Goal: Task Accomplishment & Management: Use online tool/utility

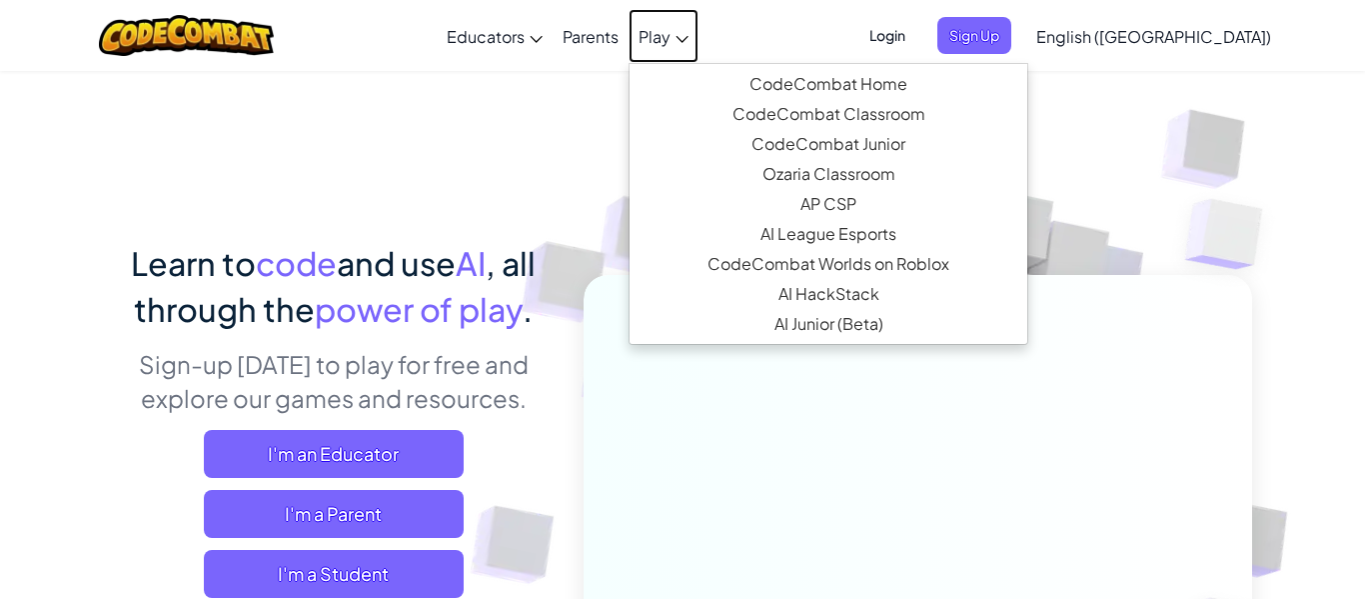
click at [671, 33] on span "Play" at bounding box center [655, 36] width 32 height 21
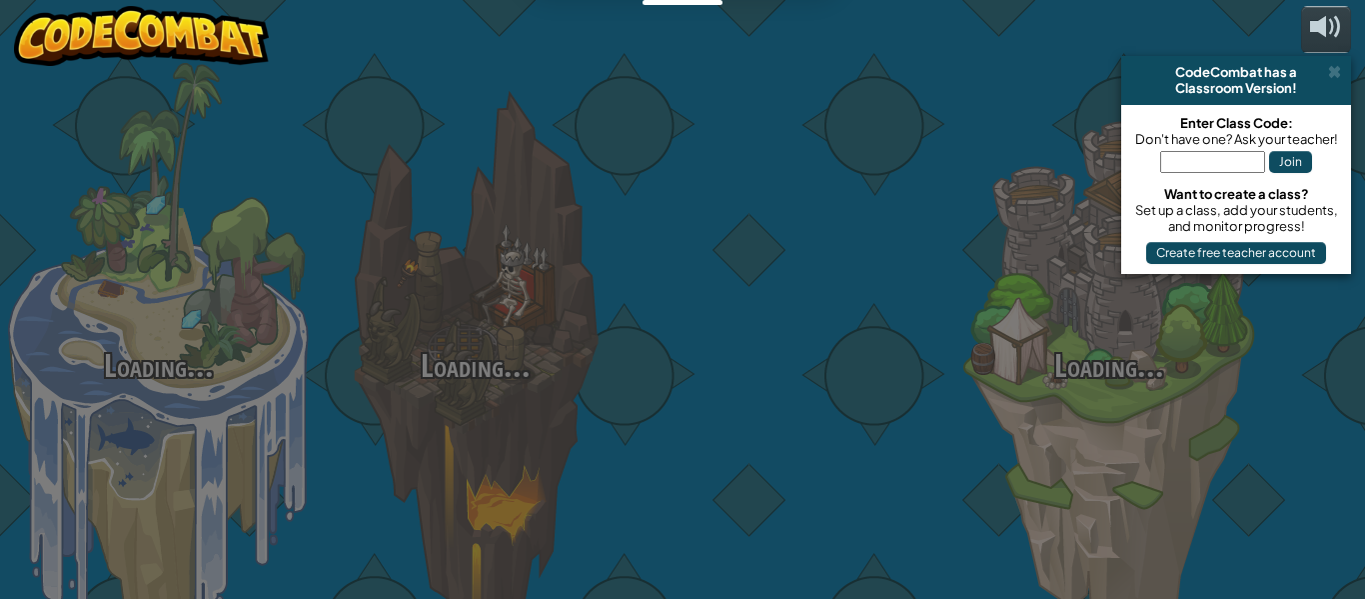
click at [828, 84] on div at bounding box center [792, 317] width 317 height 634
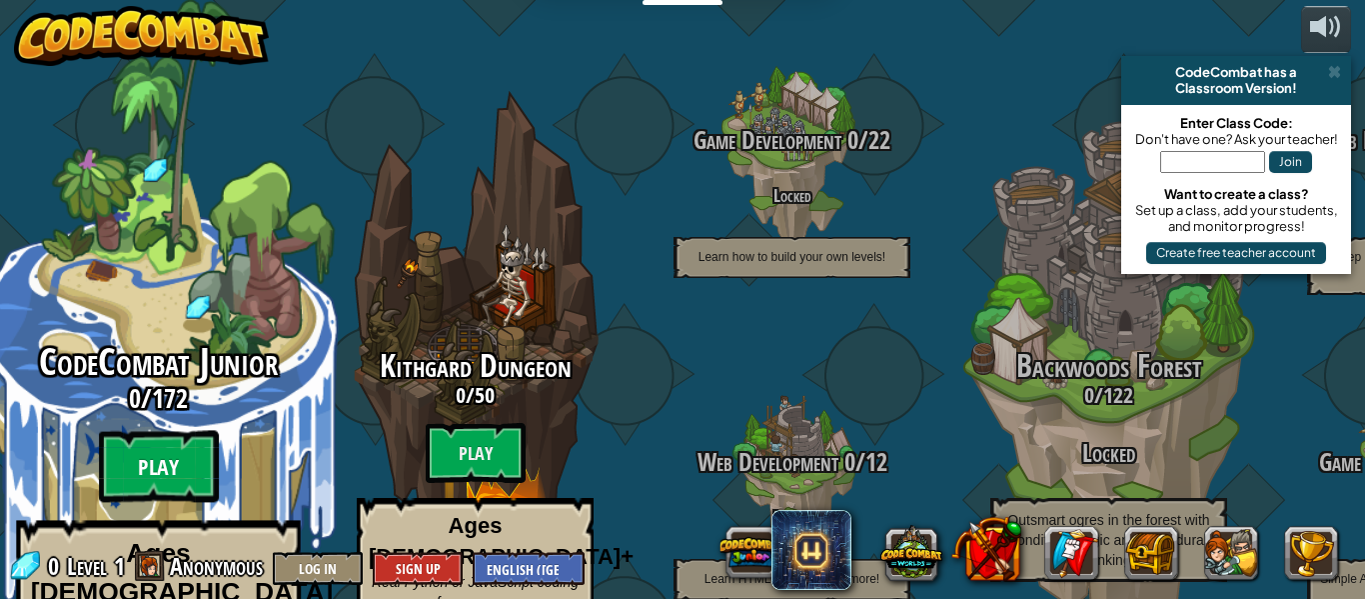
click at [205, 431] on btn "Play" at bounding box center [159, 467] width 120 height 72
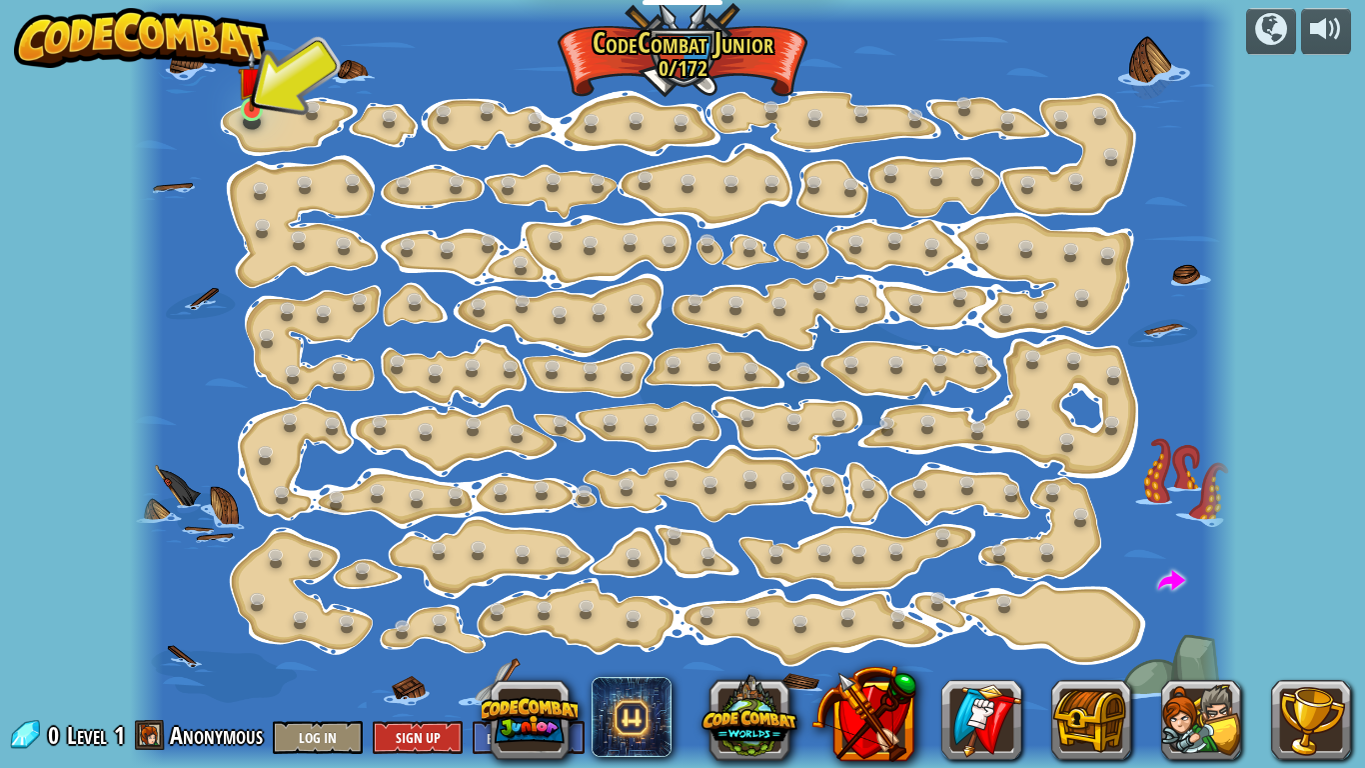
click at [252, 105] on img at bounding box center [251, 80] width 27 height 63
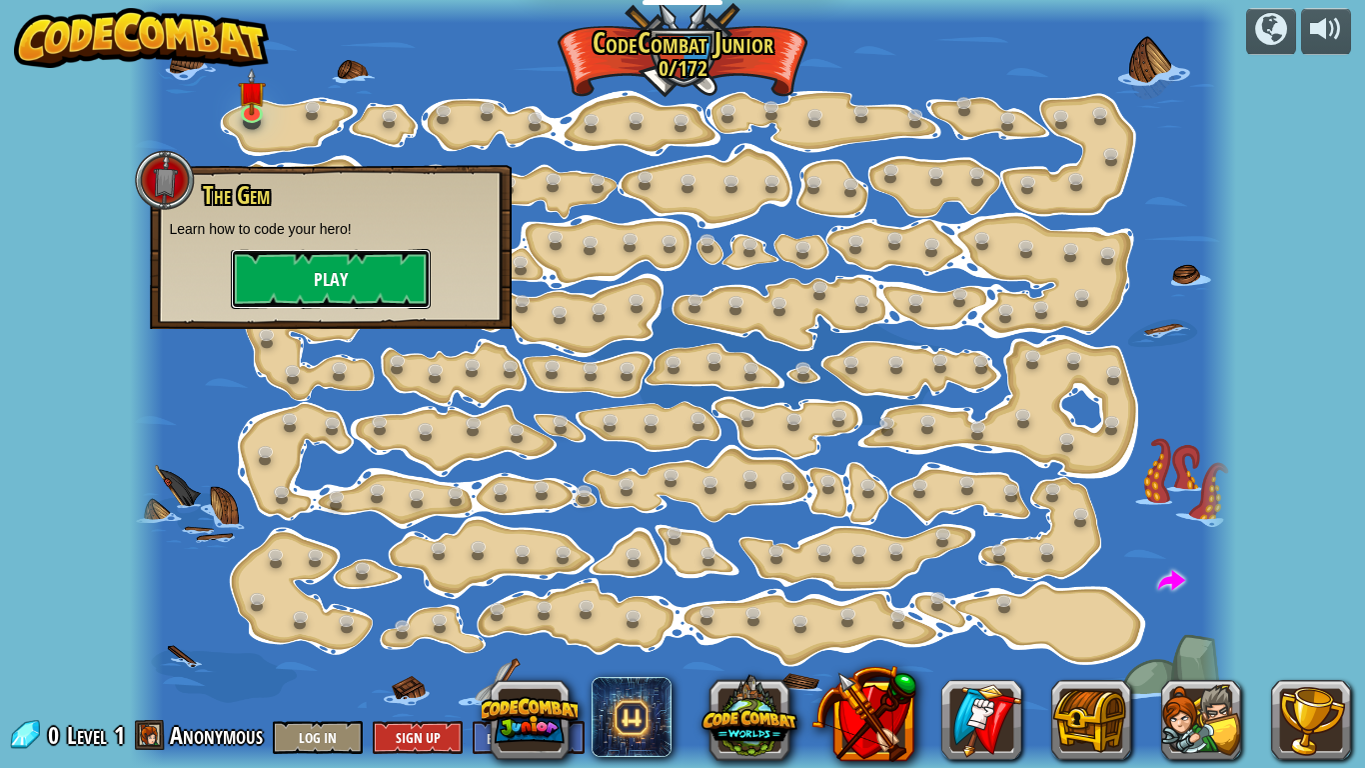
click at [342, 278] on button "Play" at bounding box center [331, 279] width 200 height 60
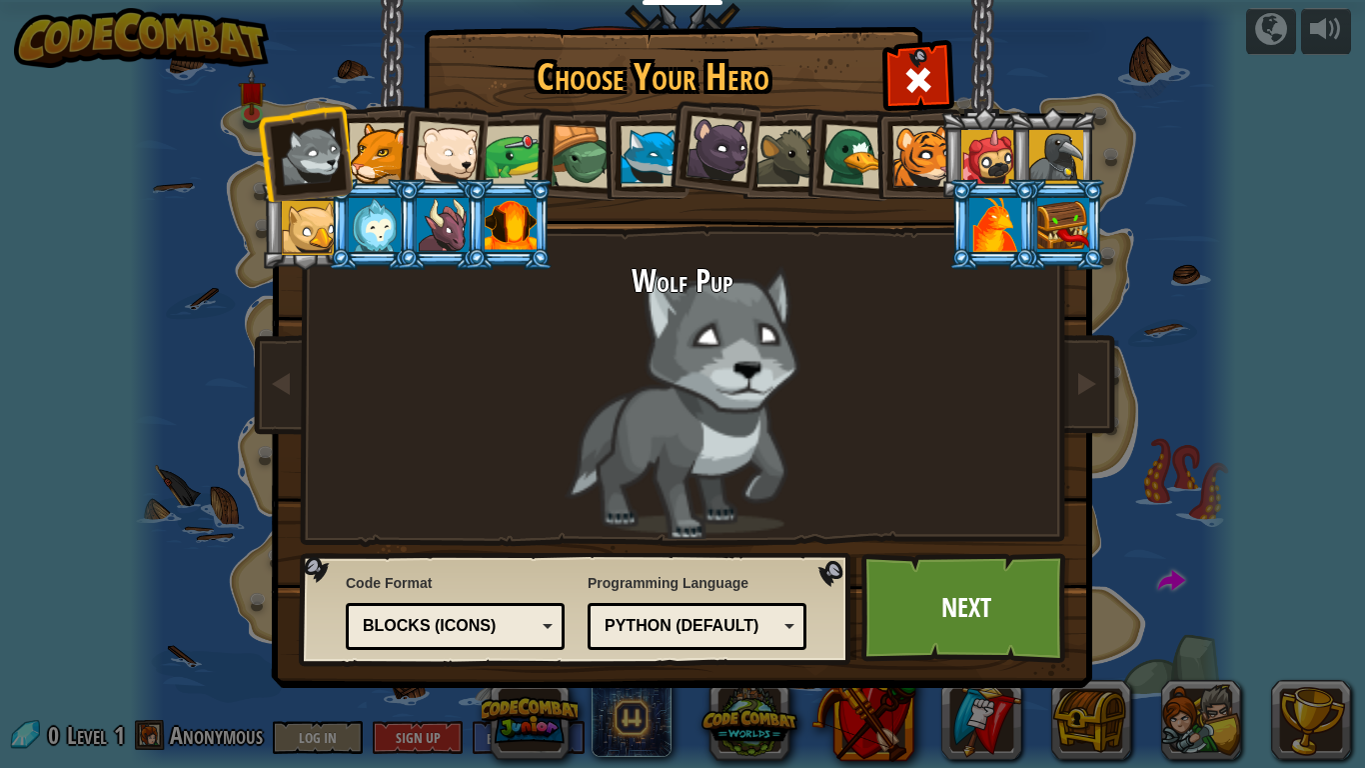
click at [749, 598] on div "Python (Default) JavaScript Lua C++ Java (Experimental) Python (Default)" at bounding box center [697, 626] width 219 height 47
click at [536, 598] on div "Blocks (Icons)" at bounding box center [455, 626] width 193 height 31
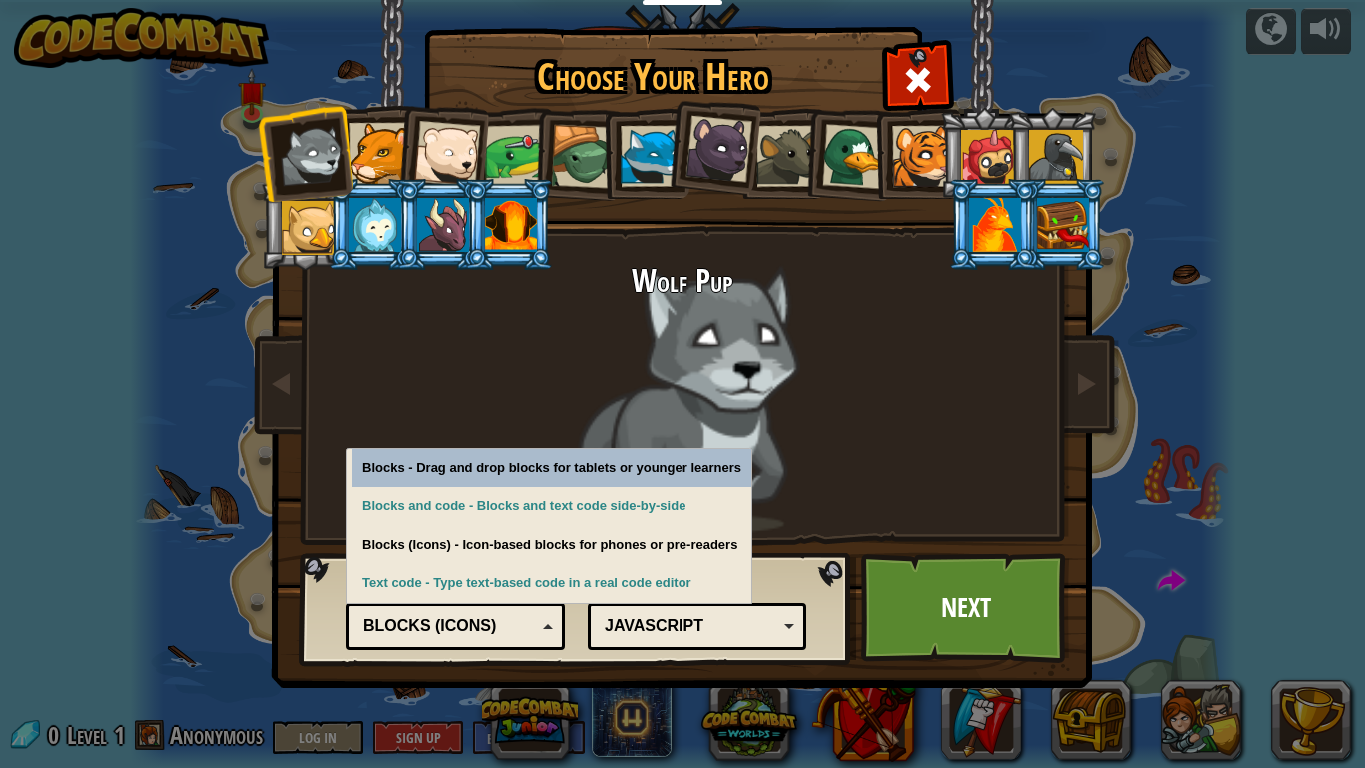
click at [538, 598] on div "Blocks (Icons)" at bounding box center [455, 626] width 193 height 31
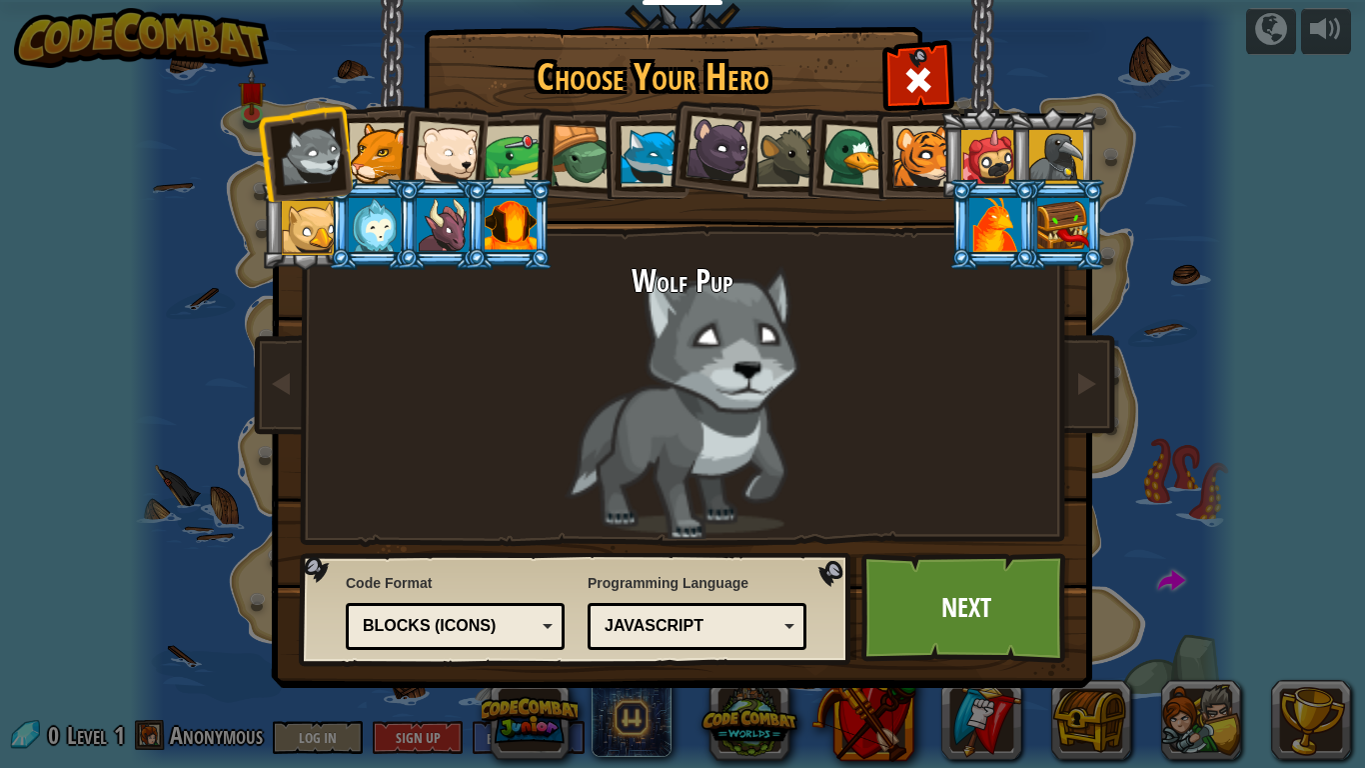
click at [916, 159] on div at bounding box center [922, 156] width 61 height 61
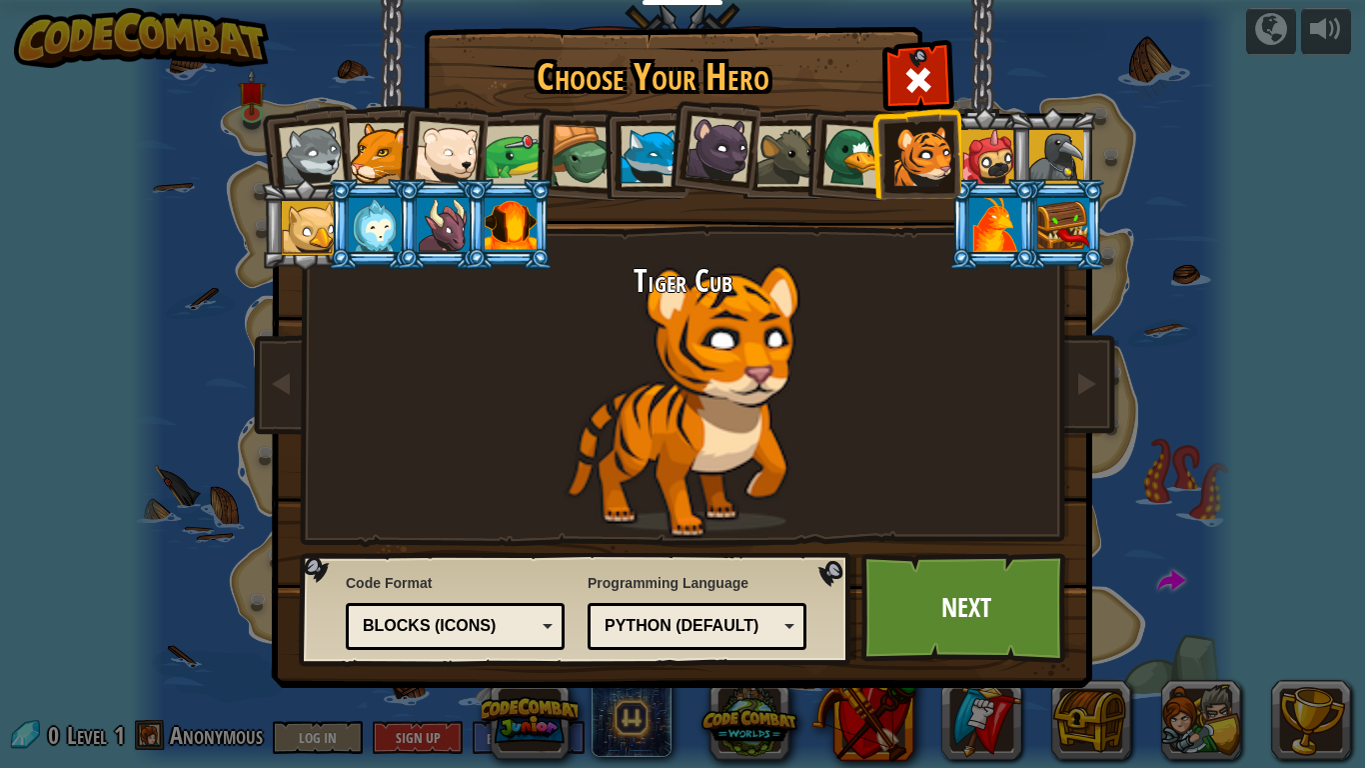
click at [395, 159] on li at bounding box center [441, 150] width 98 height 98
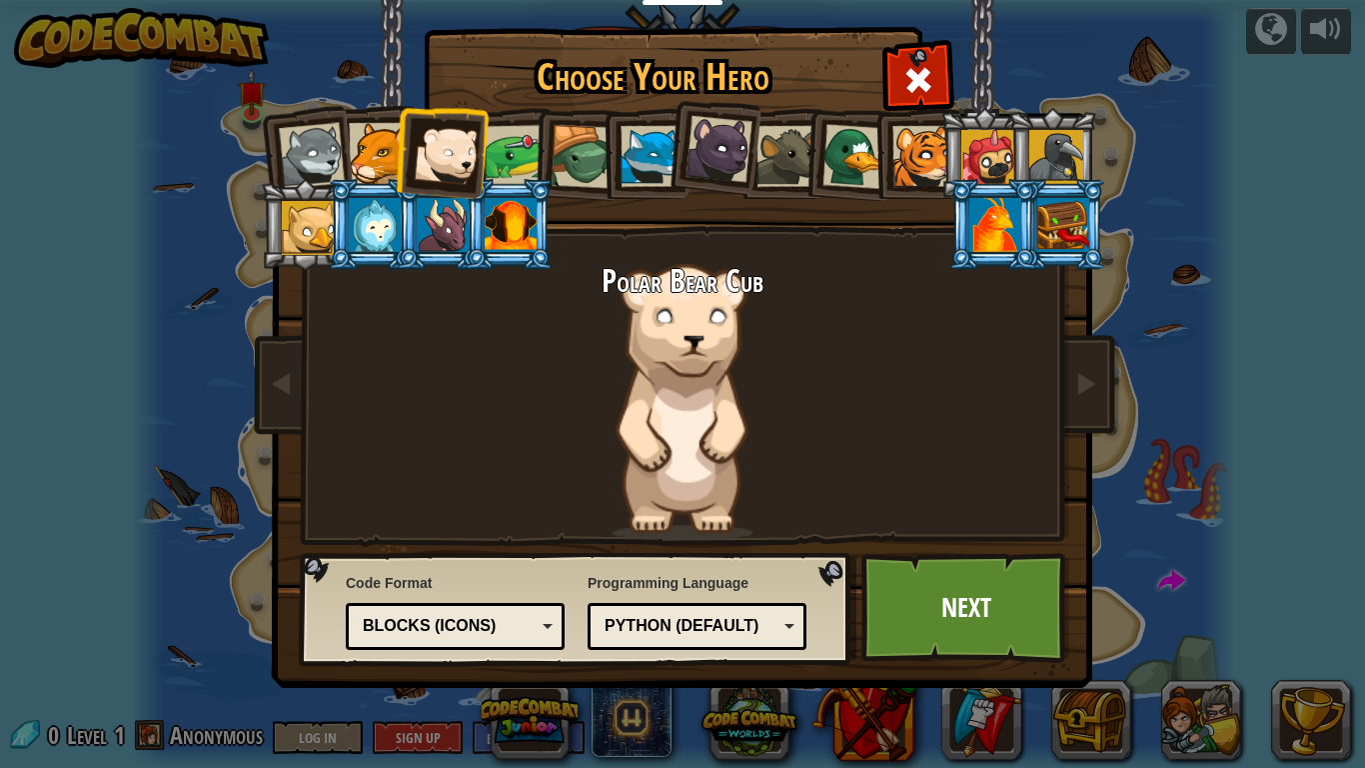
click at [308, 159] on div at bounding box center [312, 156] width 66 height 66
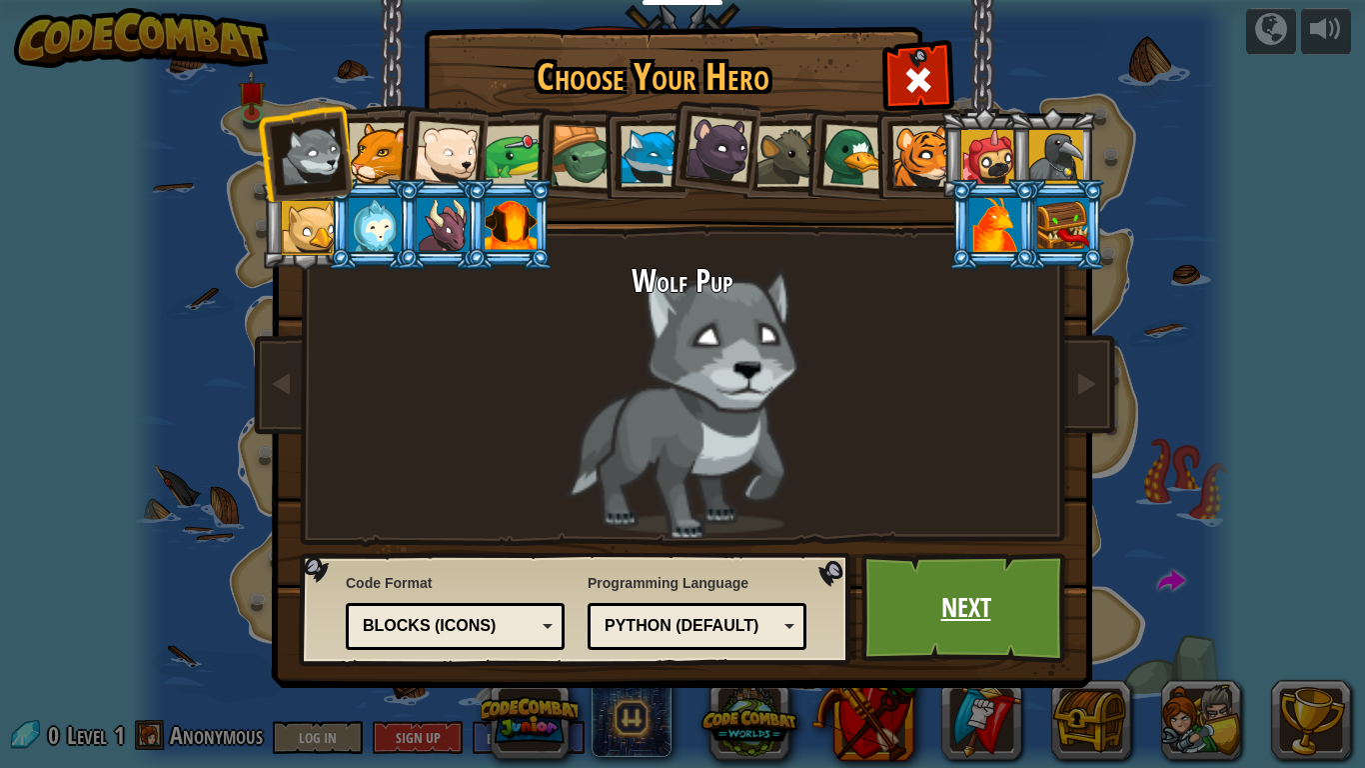
click at [889, 578] on link "Next" at bounding box center [965, 608] width 209 height 110
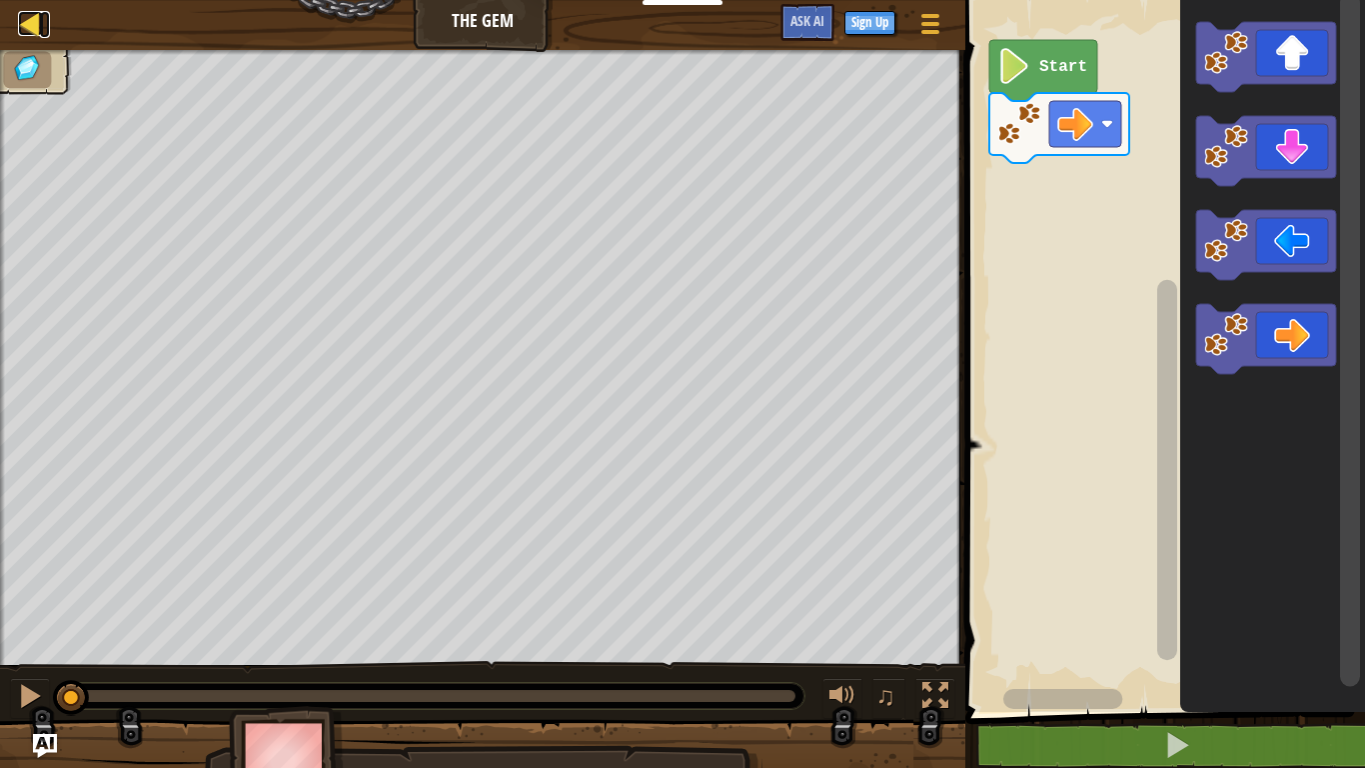
click at [30, 27] on div at bounding box center [30, 23] width 25 height 25
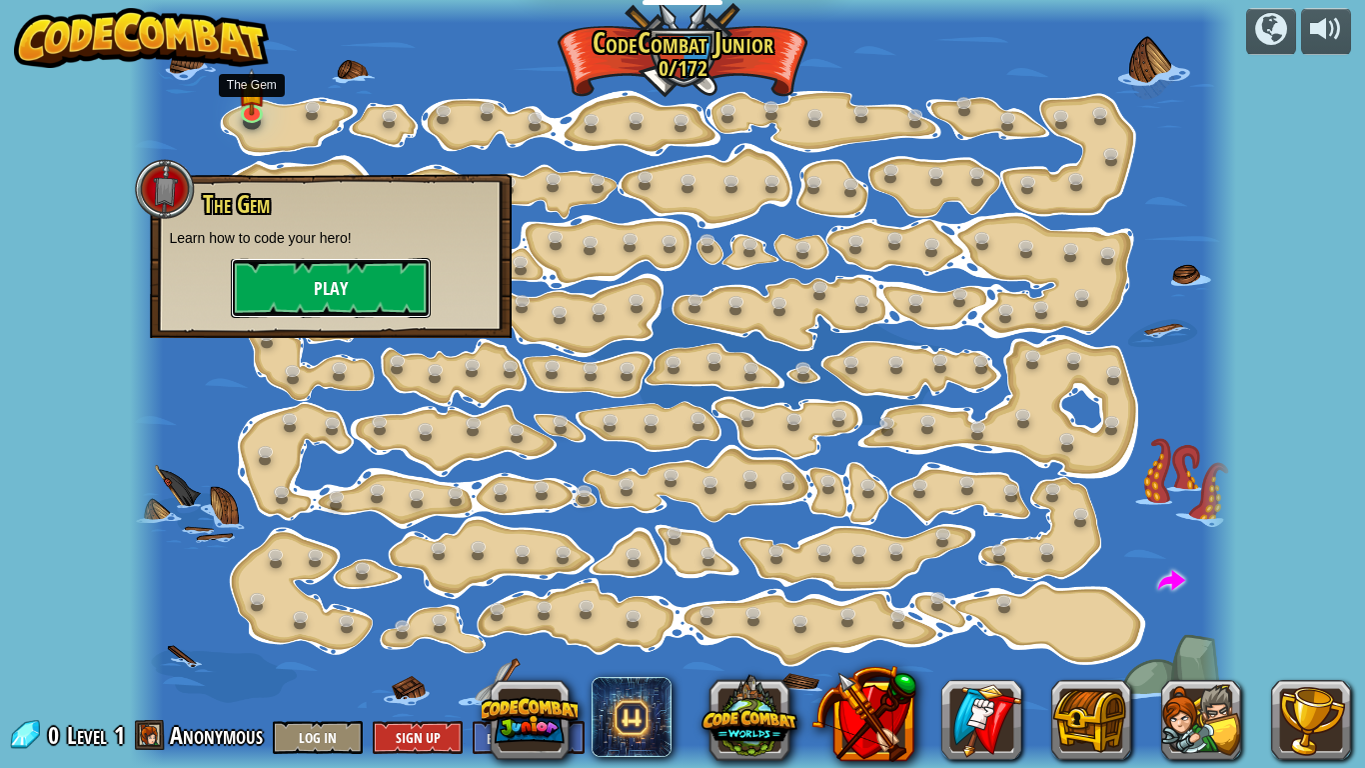
click at [344, 280] on button "Play" at bounding box center [331, 288] width 200 height 60
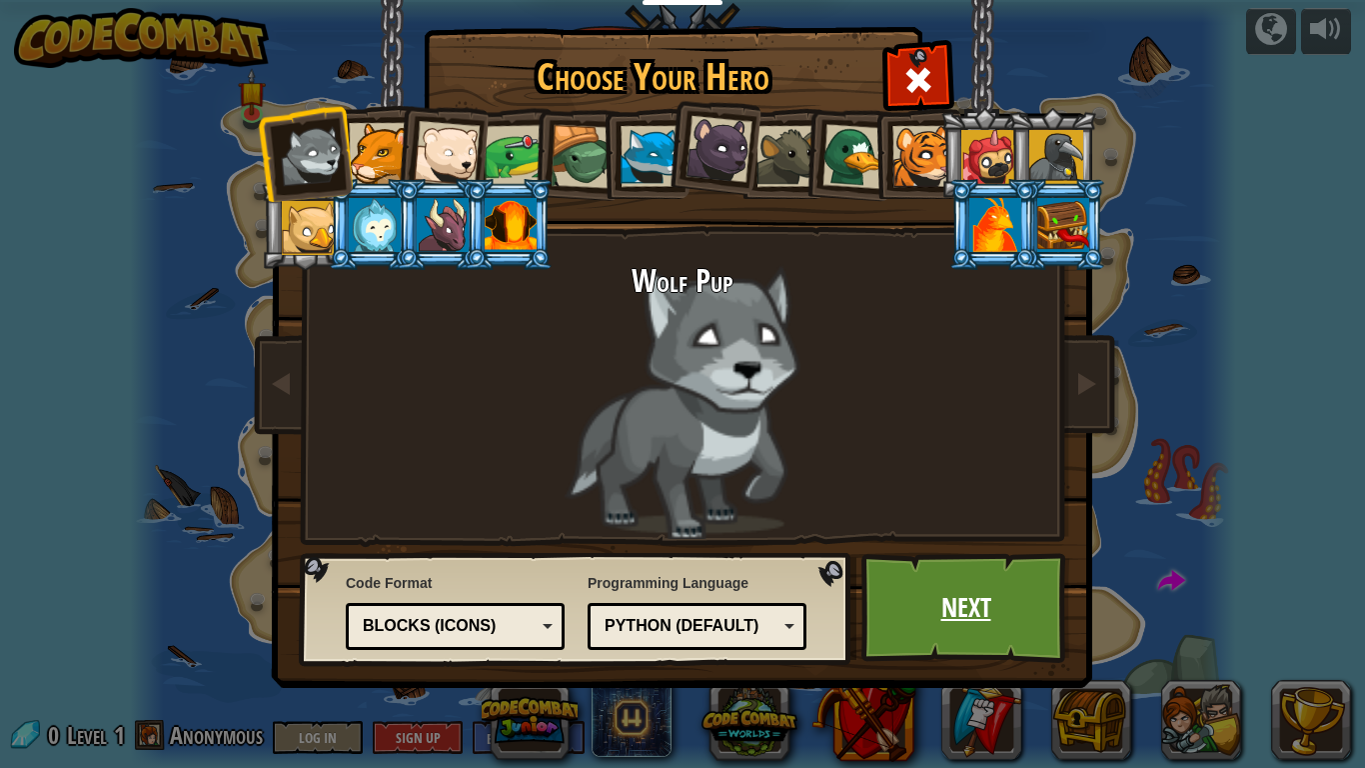
click at [956, 598] on link "Next" at bounding box center [965, 608] width 209 height 110
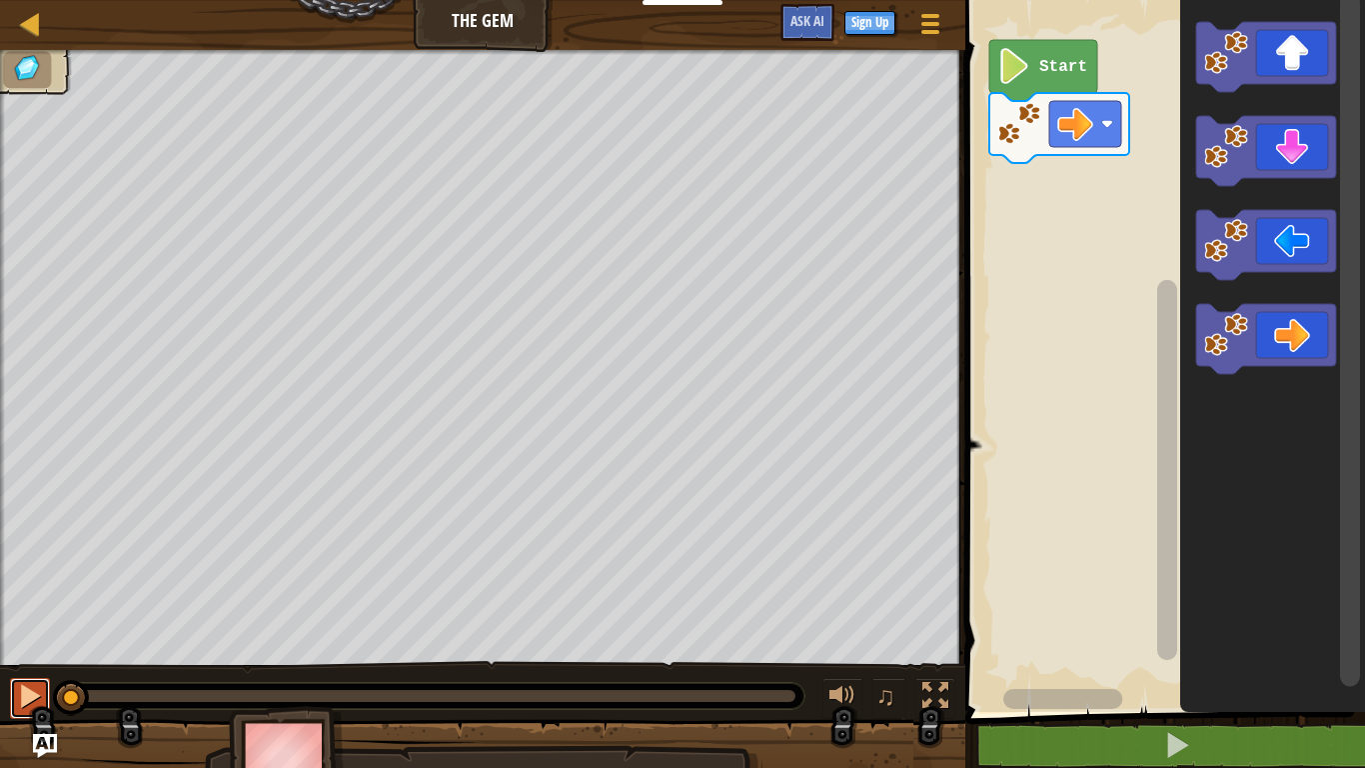
click at [31, 598] on div at bounding box center [30, 696] width 26 height 26
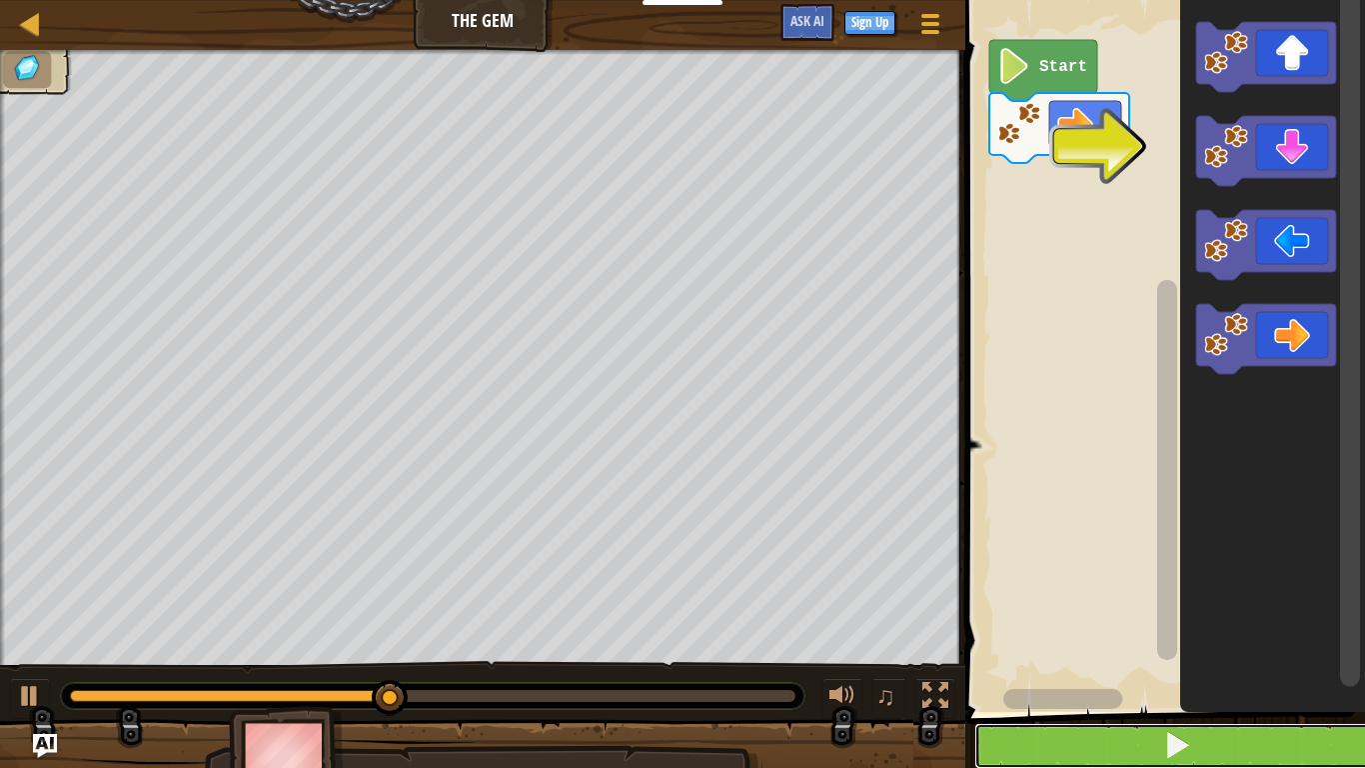
click at [1136, 598] on button at bounding box center [1177, 746] width 406 height 46
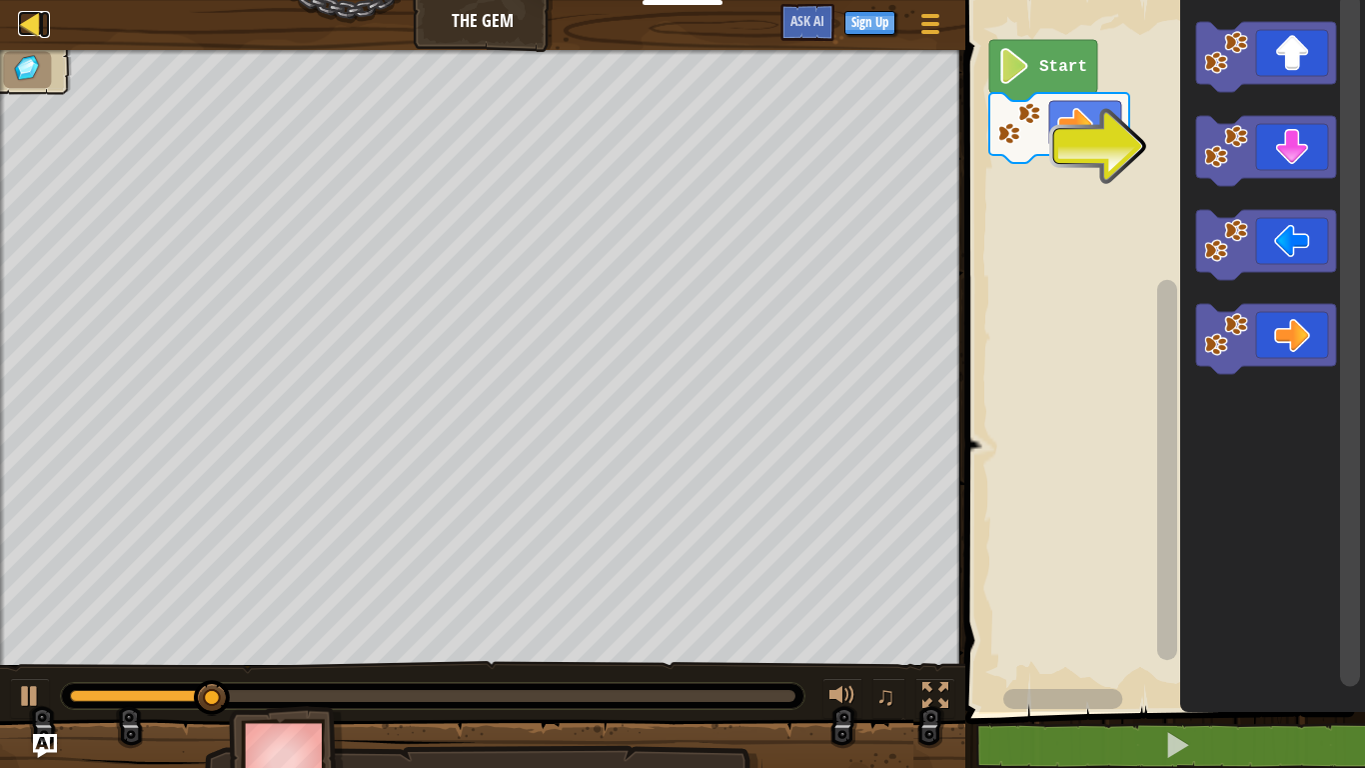
click at [32, 16] on div at bounding box center [30, 23] width 25 height 25
